Goal: Find specific page/section: Find specific page/section

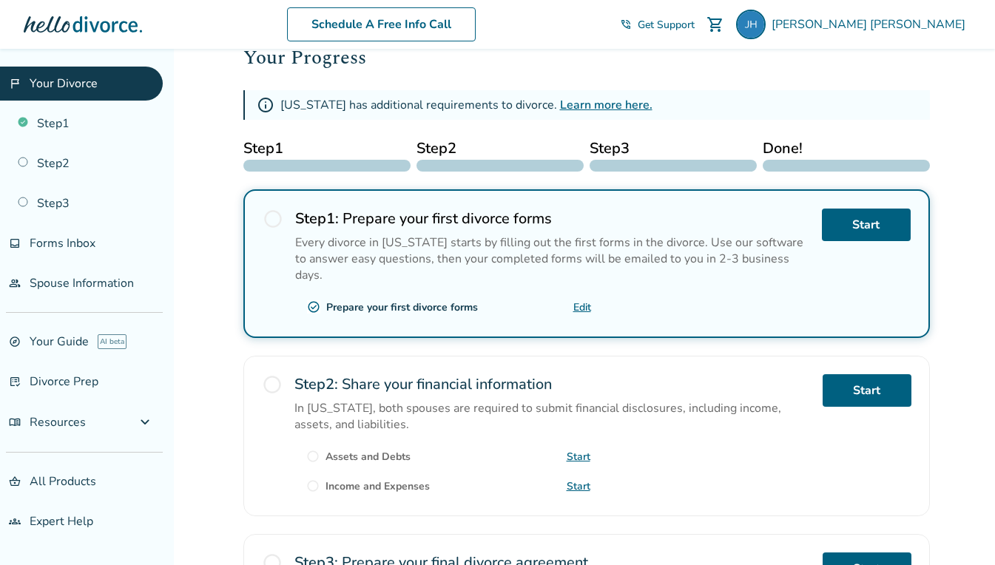
scroll to position [222, 0]
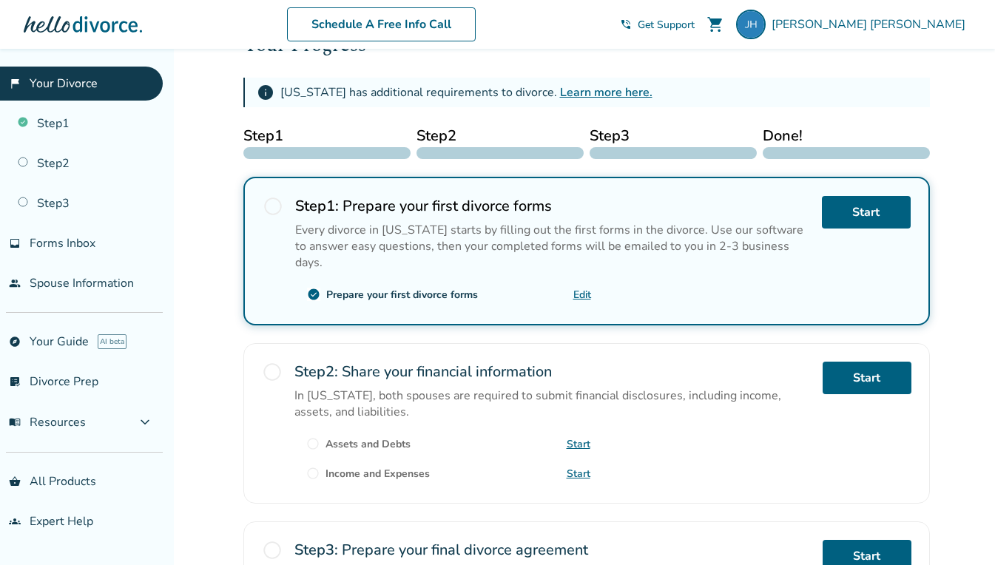
click at [582, 292] on link "Edit" at bounding box center [583, 295] width 18 height 14
click at [38, 377] on link "list_alt_check Divorce Prep" at bounding box center [81, 382] width 163 height 34
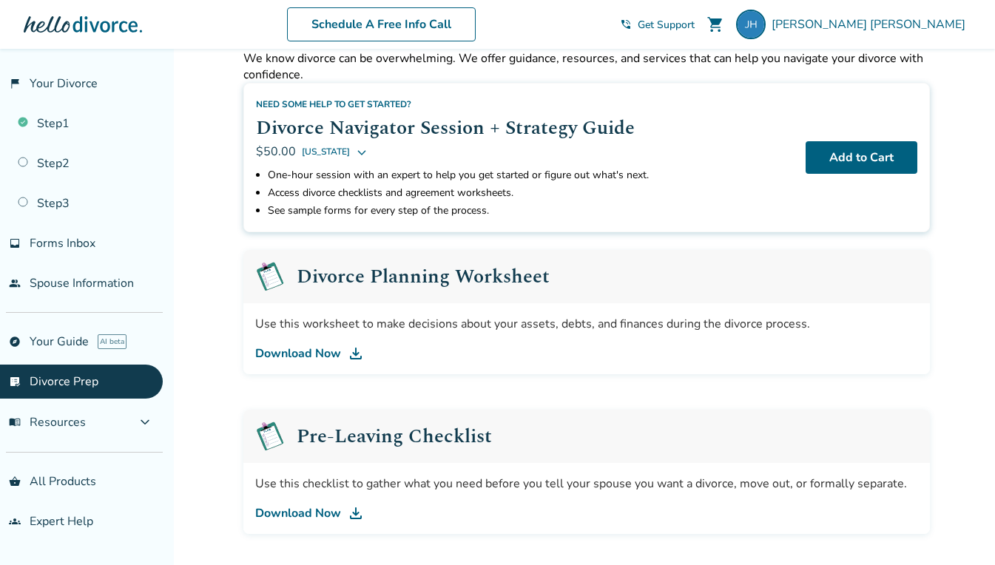
scroll to position [74, 0]
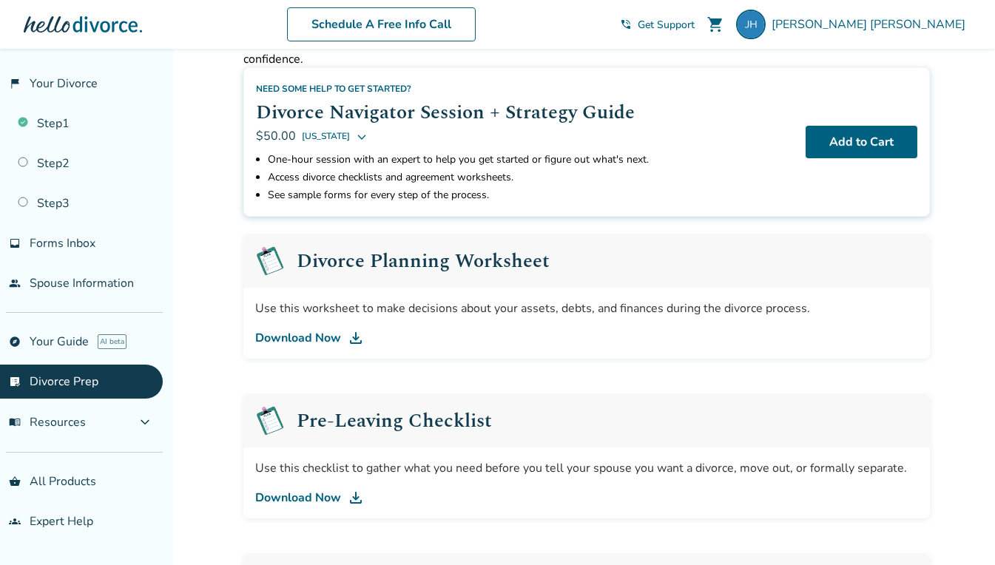
click at [75, 340] on link "explore Your Guide AI beta" at bounding box center [81, 342] width 163 height 34
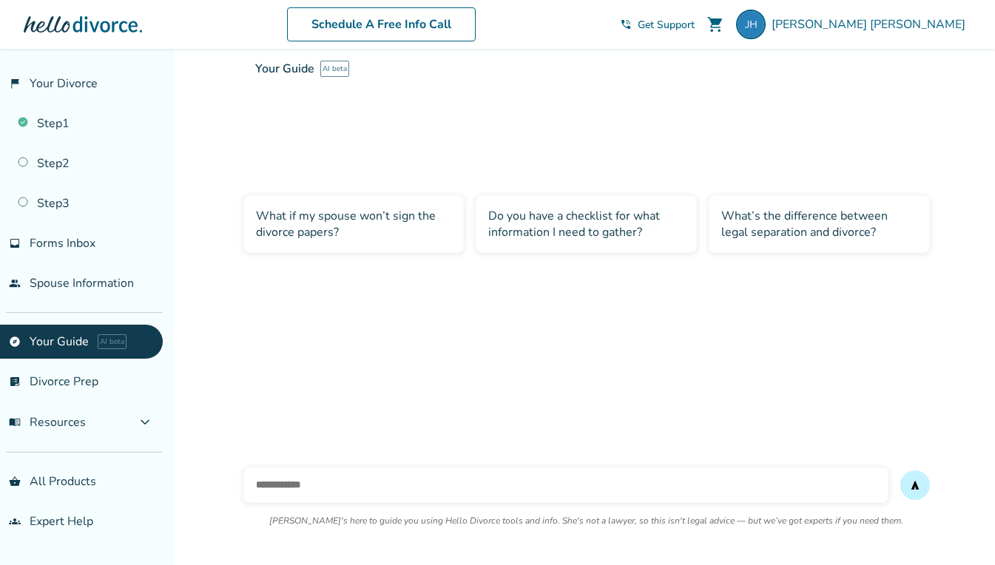
scroll to position [64, 0]
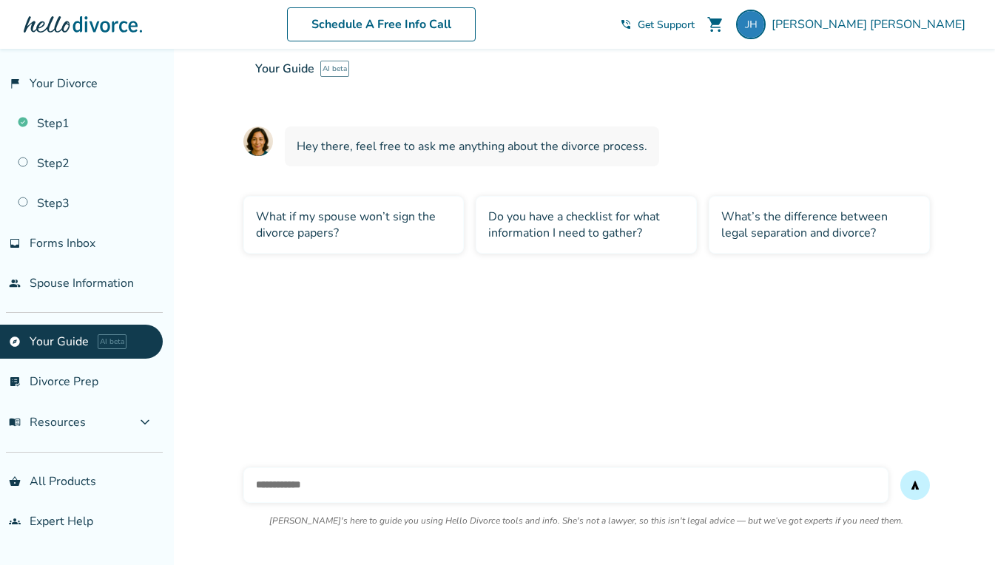
click at [90, 280] on link "people Spouse Information" at bounding box center [81, 283] width 163 height 34
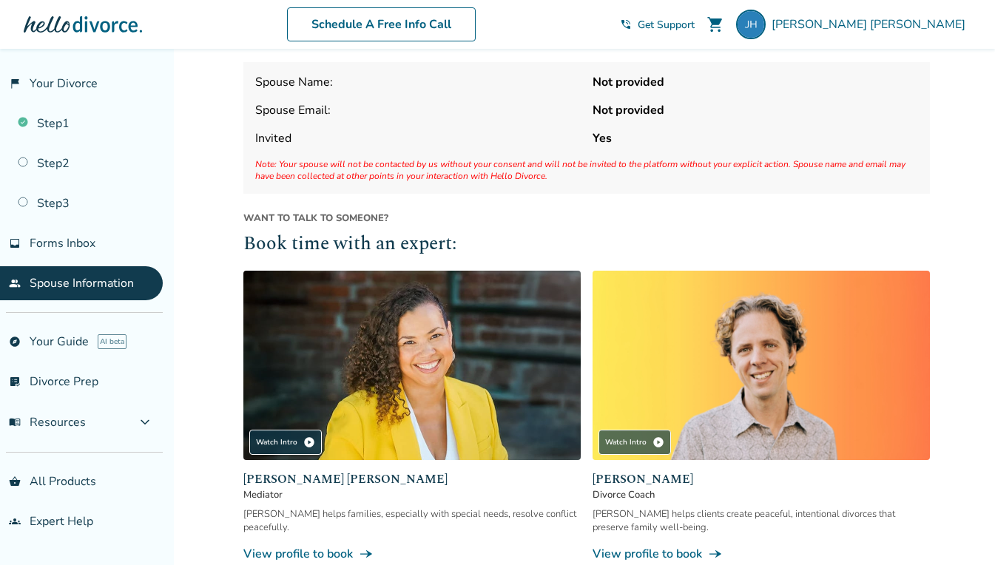
click at [75, 246] on span "Forms Inbox" at bounding box center [63, 243] width 66 height 16
